Goal: Transaction & Acquisition: Purchase product/service

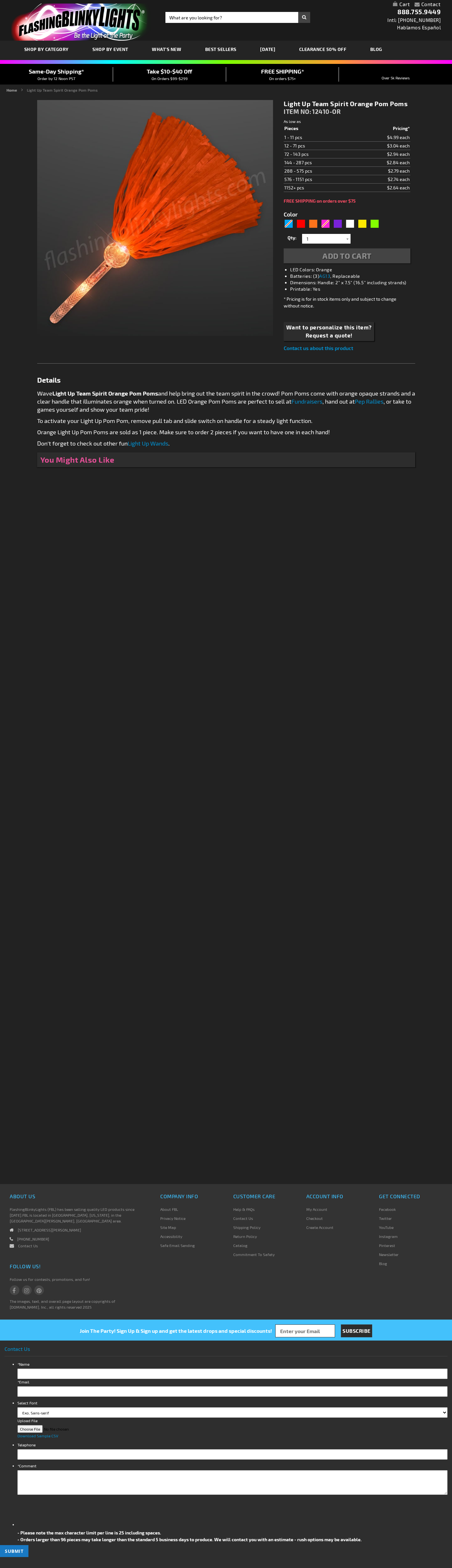
type input "5637"
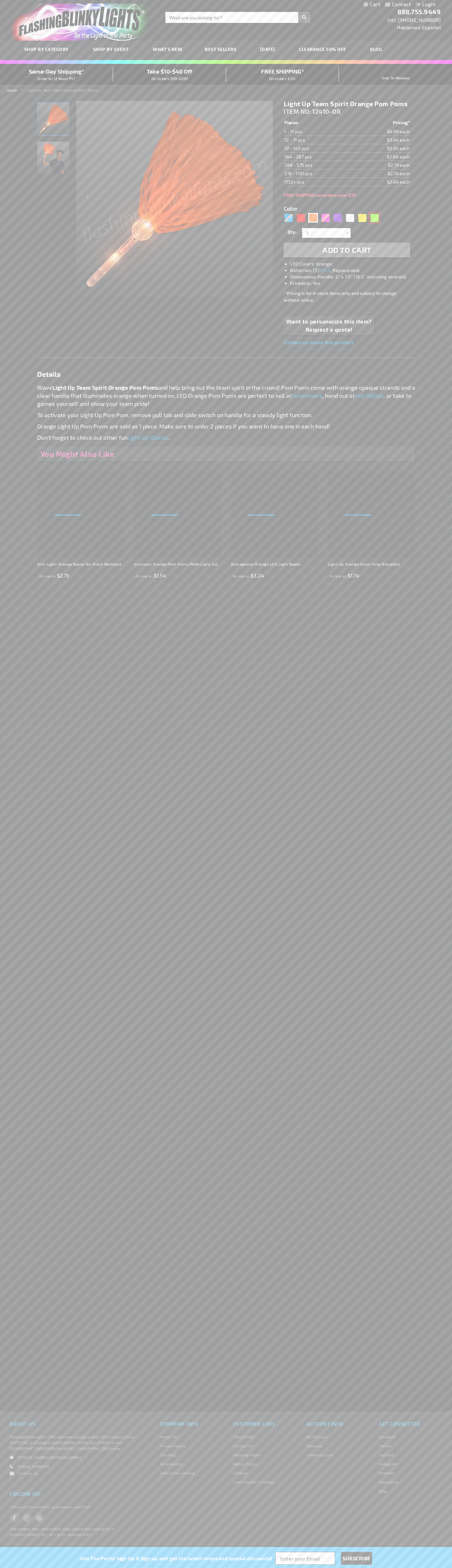
click at [374, 218] on div "Green" at bounding box center [374, 218] width 10 height 10
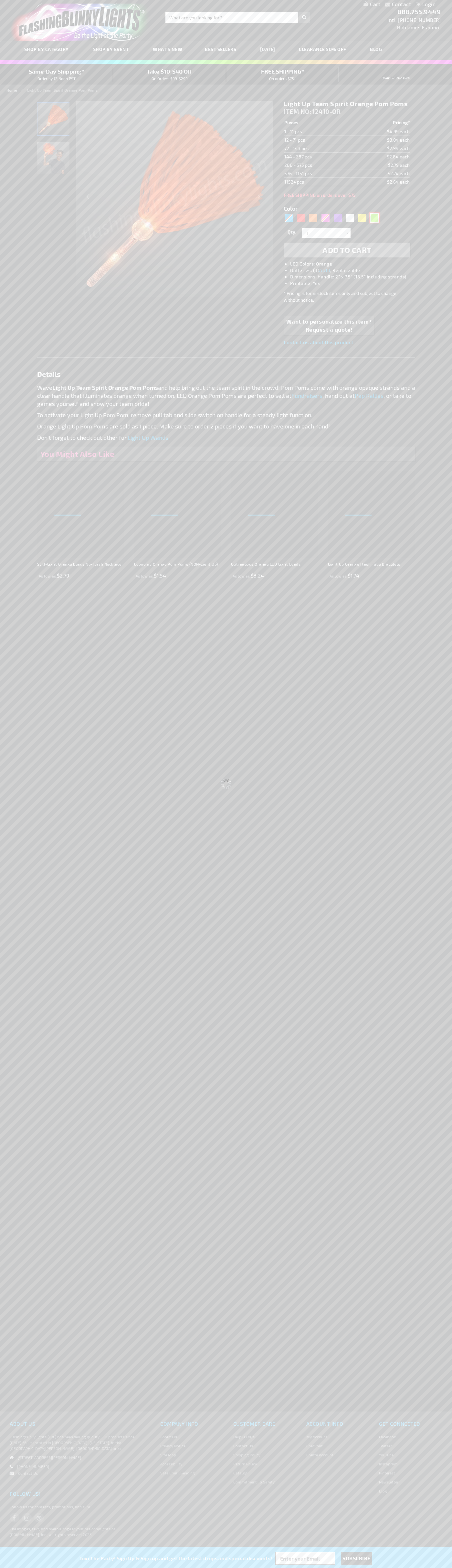
type input "5648"
select select
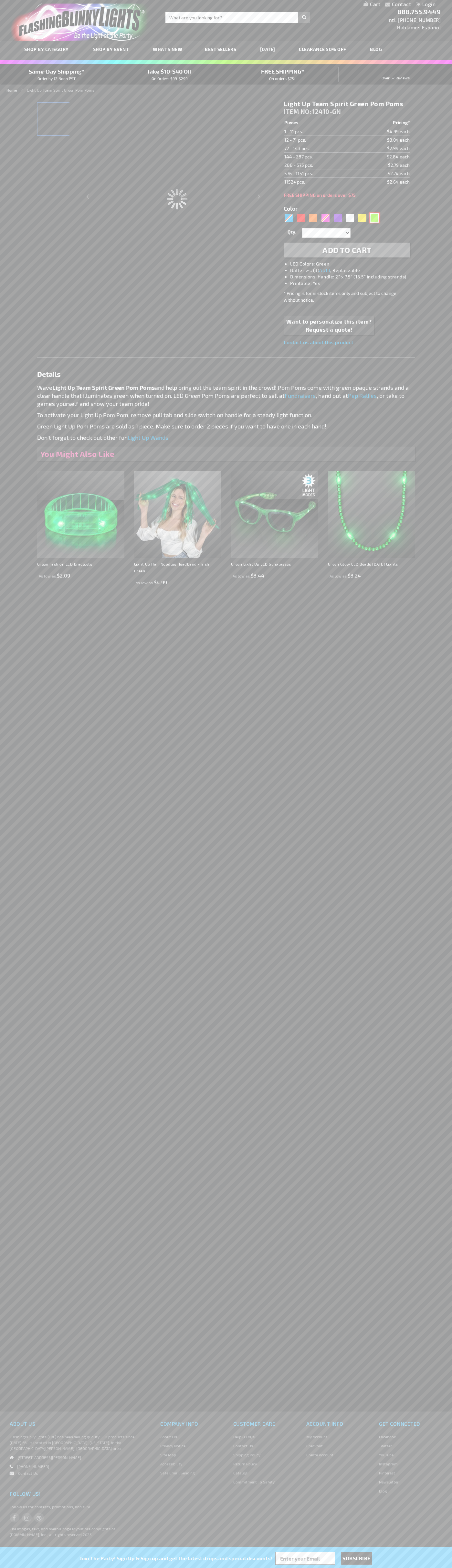
type input "12410-GN"
type input "Customize - Light Up Team Spirit Green Pom Poms - ITEM NO: 12410-GN"
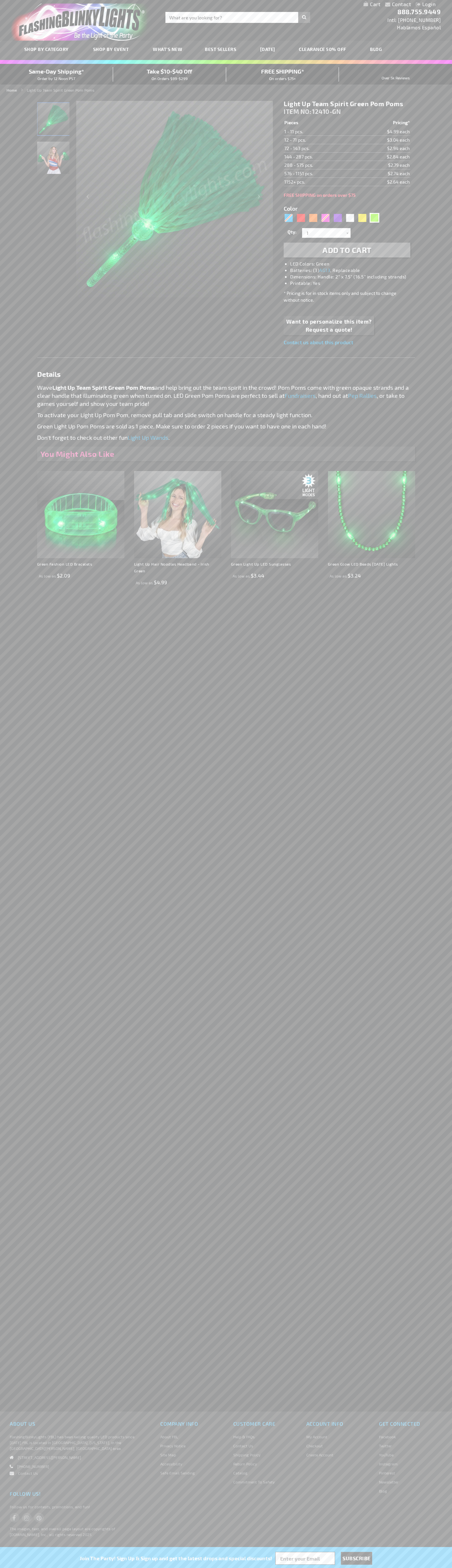
click at [347, 250] on span "Add to Cart" at bounding box center [347, 250] width 49 height 9
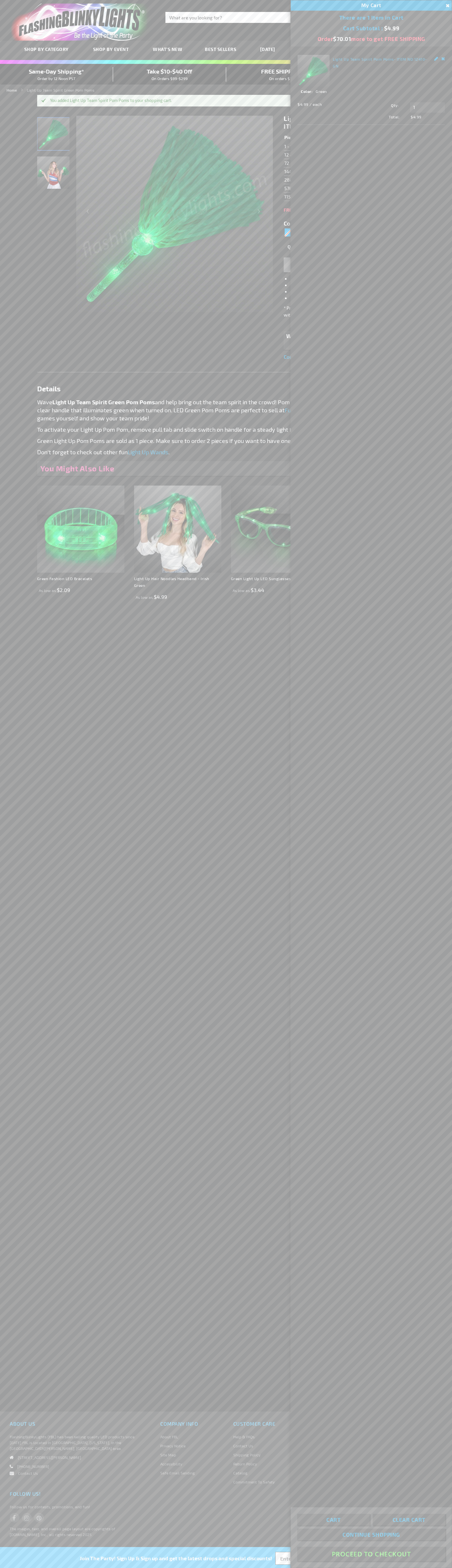
click at [371, 1554] on button "Proceed To Checkout" at bounding box center [371, 1554] width 148 height 15
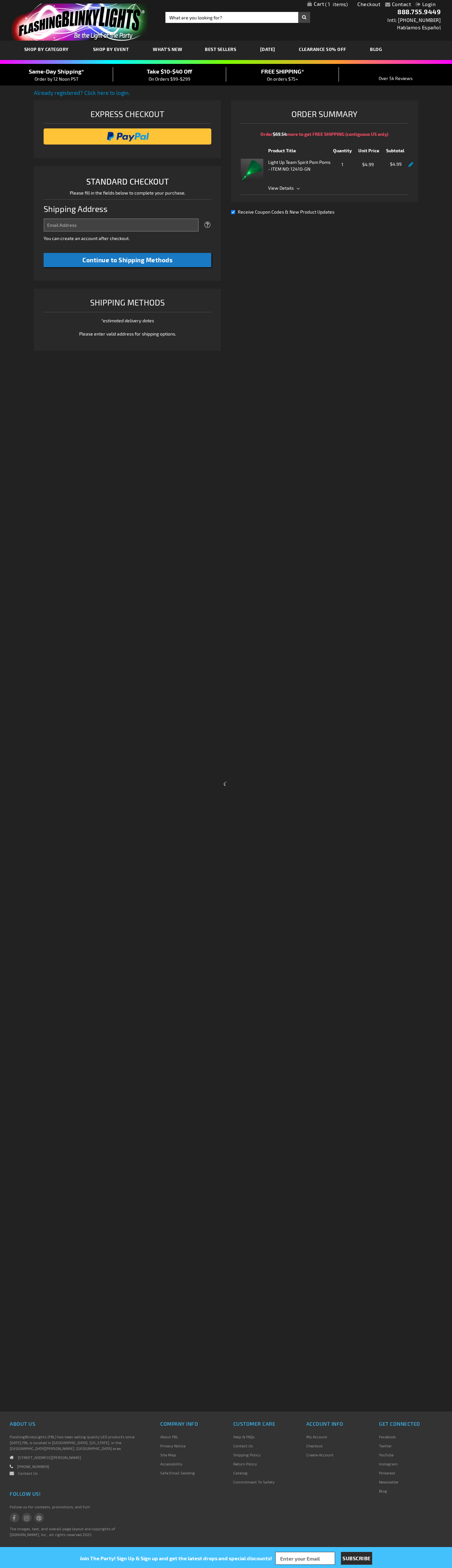
select select "US"
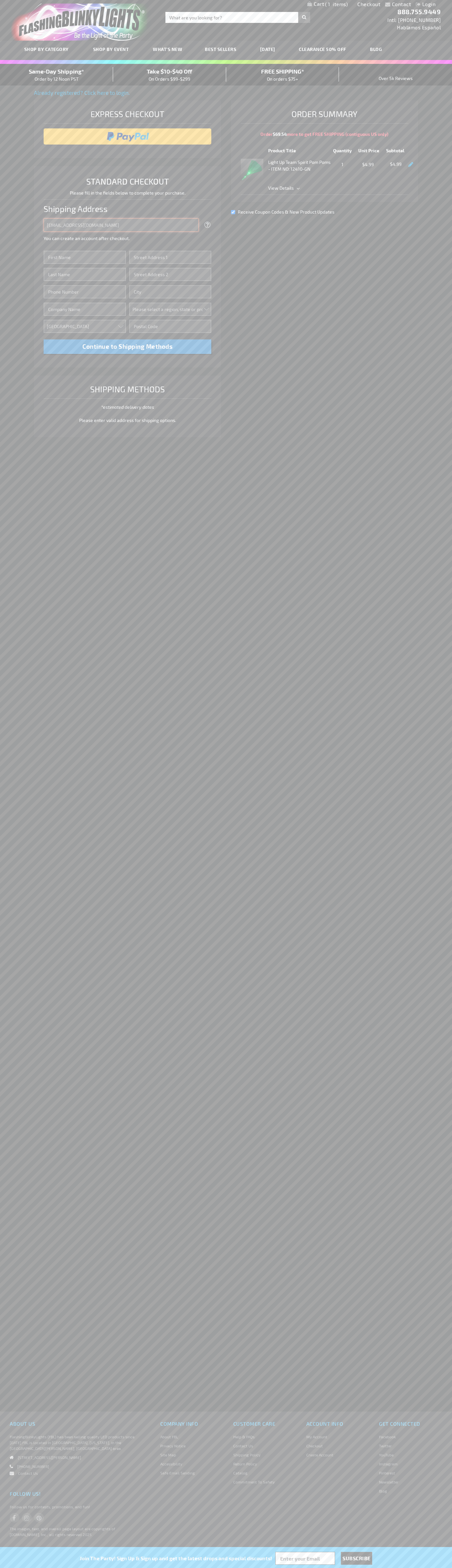
type input "[EMAIL_ADDRESS][DOMAIN_NAME]"
type input "[PERSON_NAME]"
type input "[STREET_ADDRESS][US_STATE]"
type input "First floor"
type input "austin"
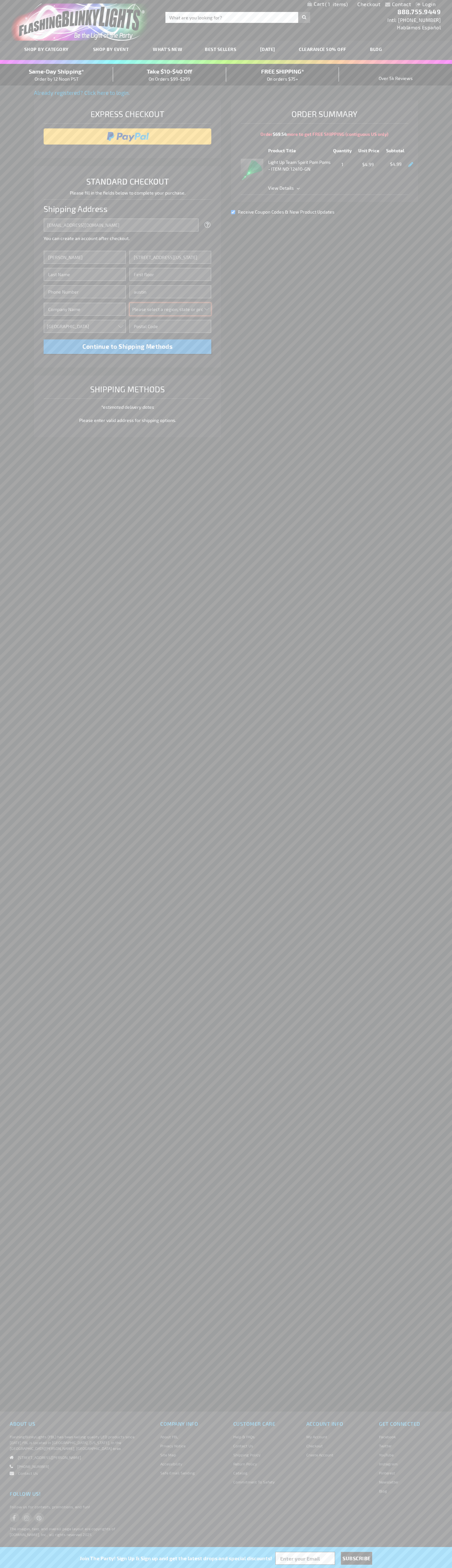
select select "57"
type input "78701"
type input "[PERSON_NAME]"
type input "6502530000"
type input "[PERSON_NAME]"
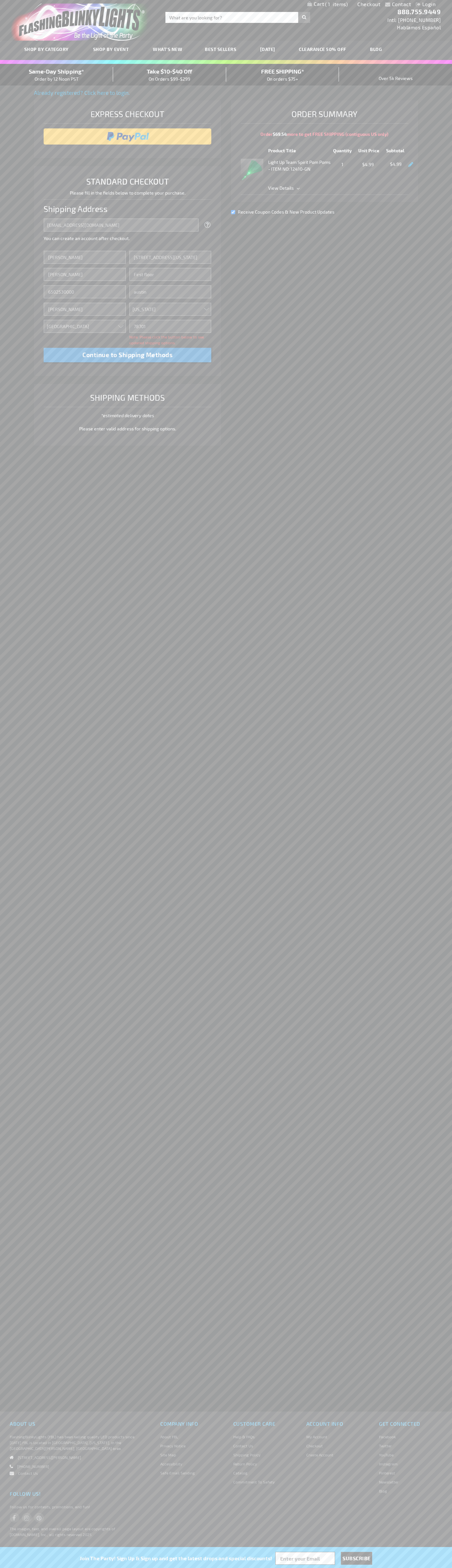
click at [57, 75] on div "Same-Day Shipping* Order by 12 Noon PST" at bounding box center [57, 74] width 113 height 15
click at [127, 136] on input "image" at bounding box center [127, 136] width 161 height 13
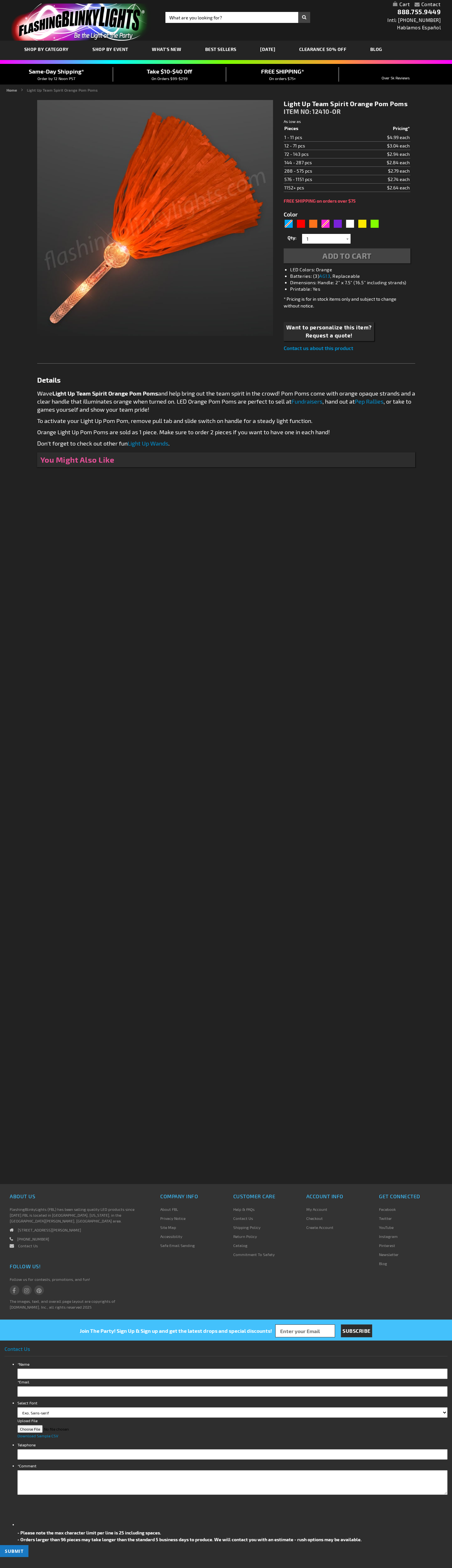
type input "5637"
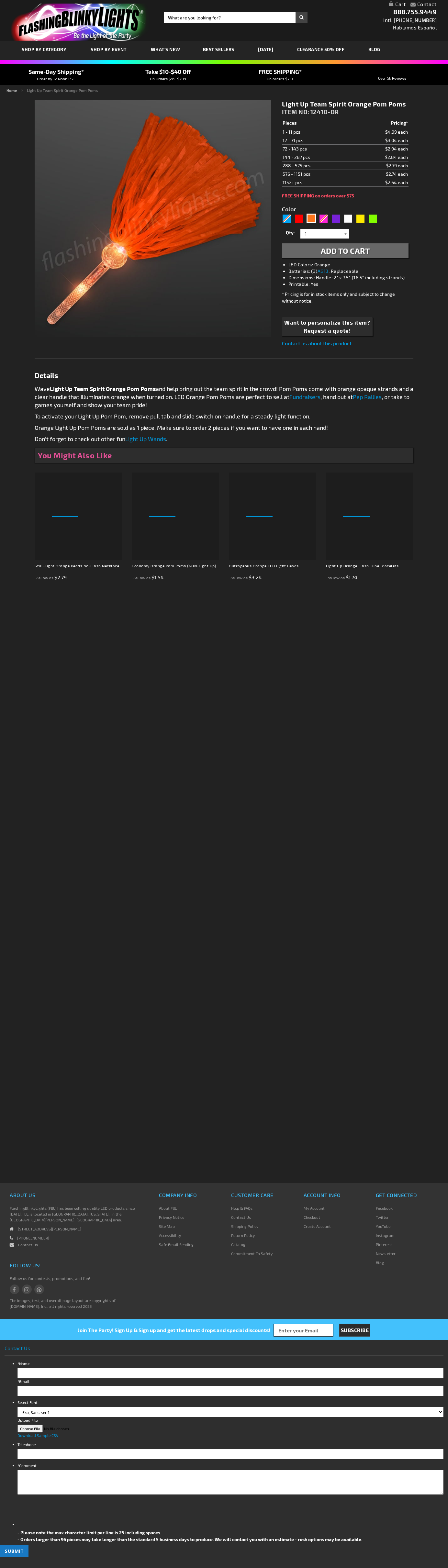
type input "5637"
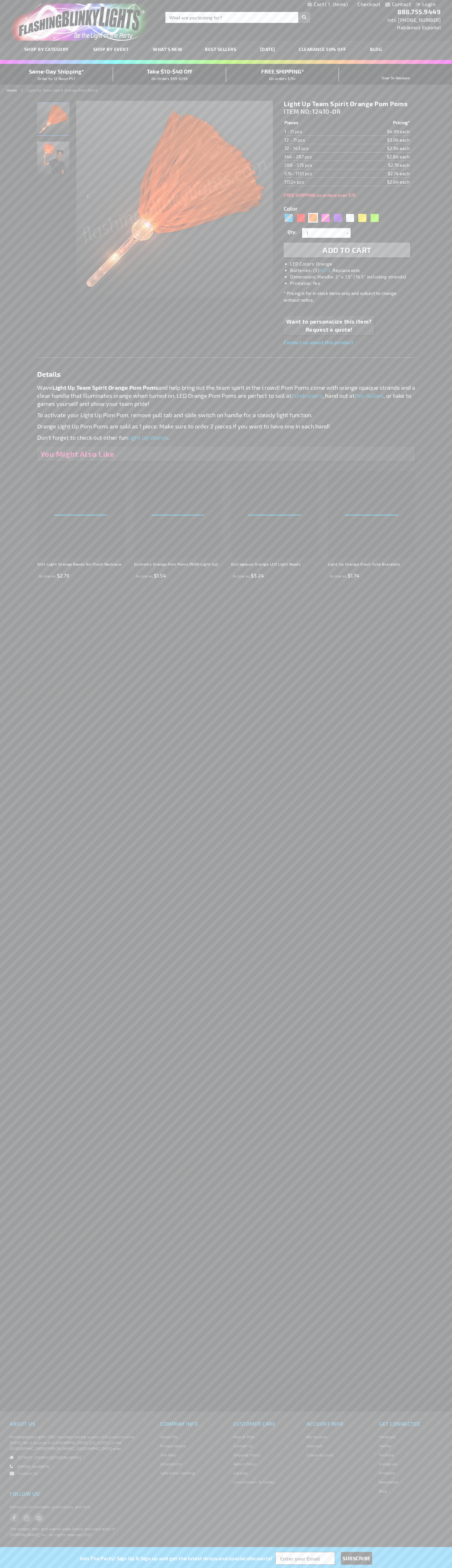
click at [327, 4] on span "1" at bounding box center [336, 4] width 23 height 6
